Goal: Information Seeking & Learning: Learn about a topic

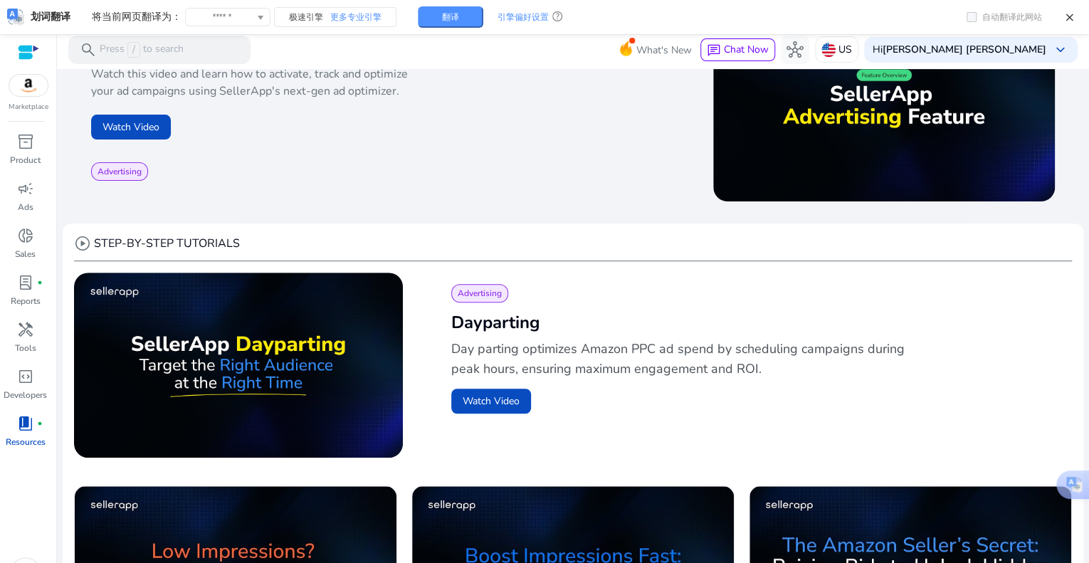
scroll to position [279, 0]
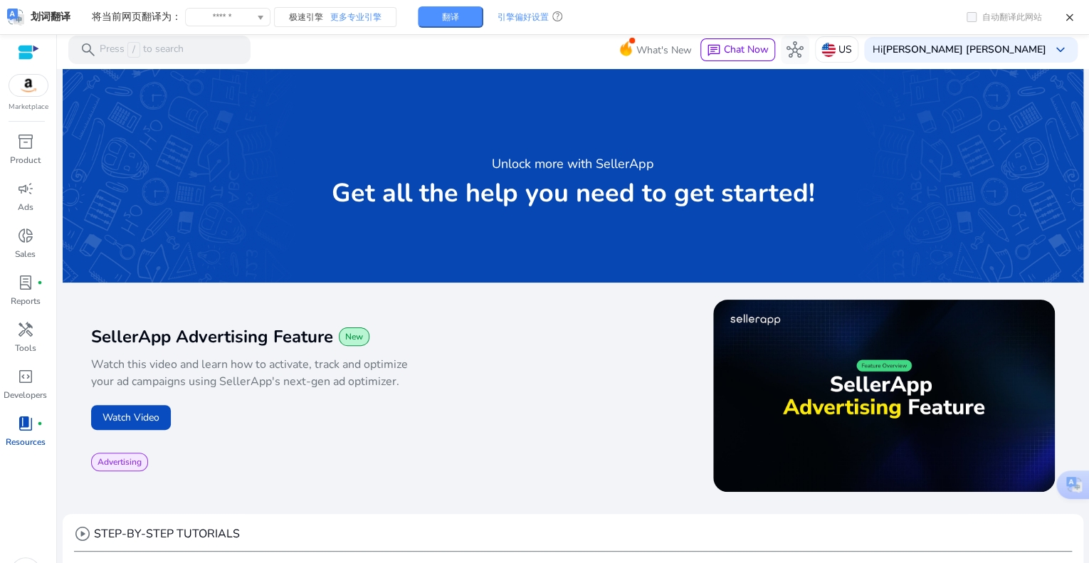
scroll to position [279, 0]
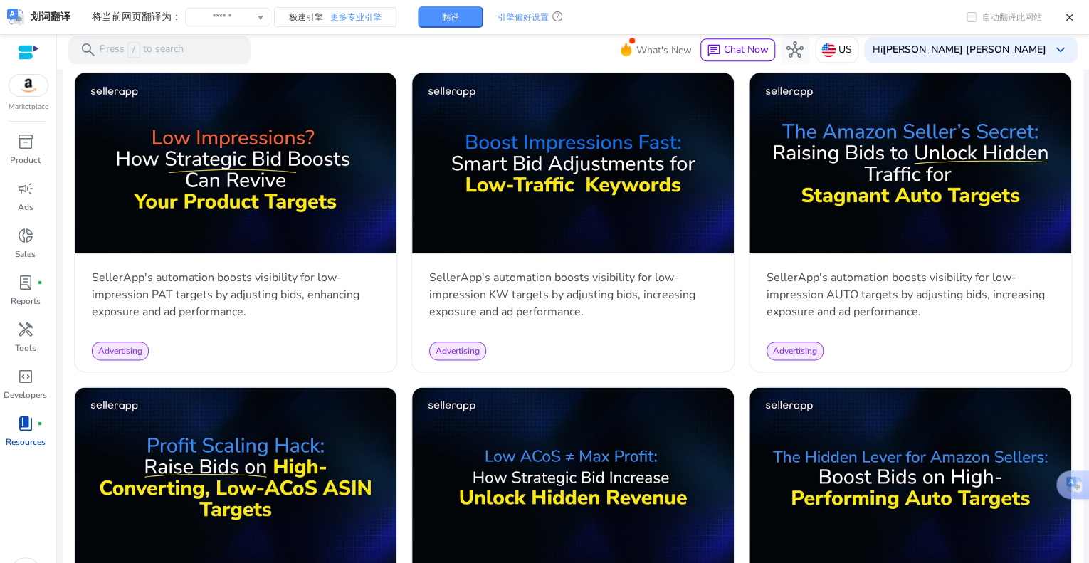
scroll to position [706, 0]
